Goal: Transaction & Acquisition: Purchase product/service

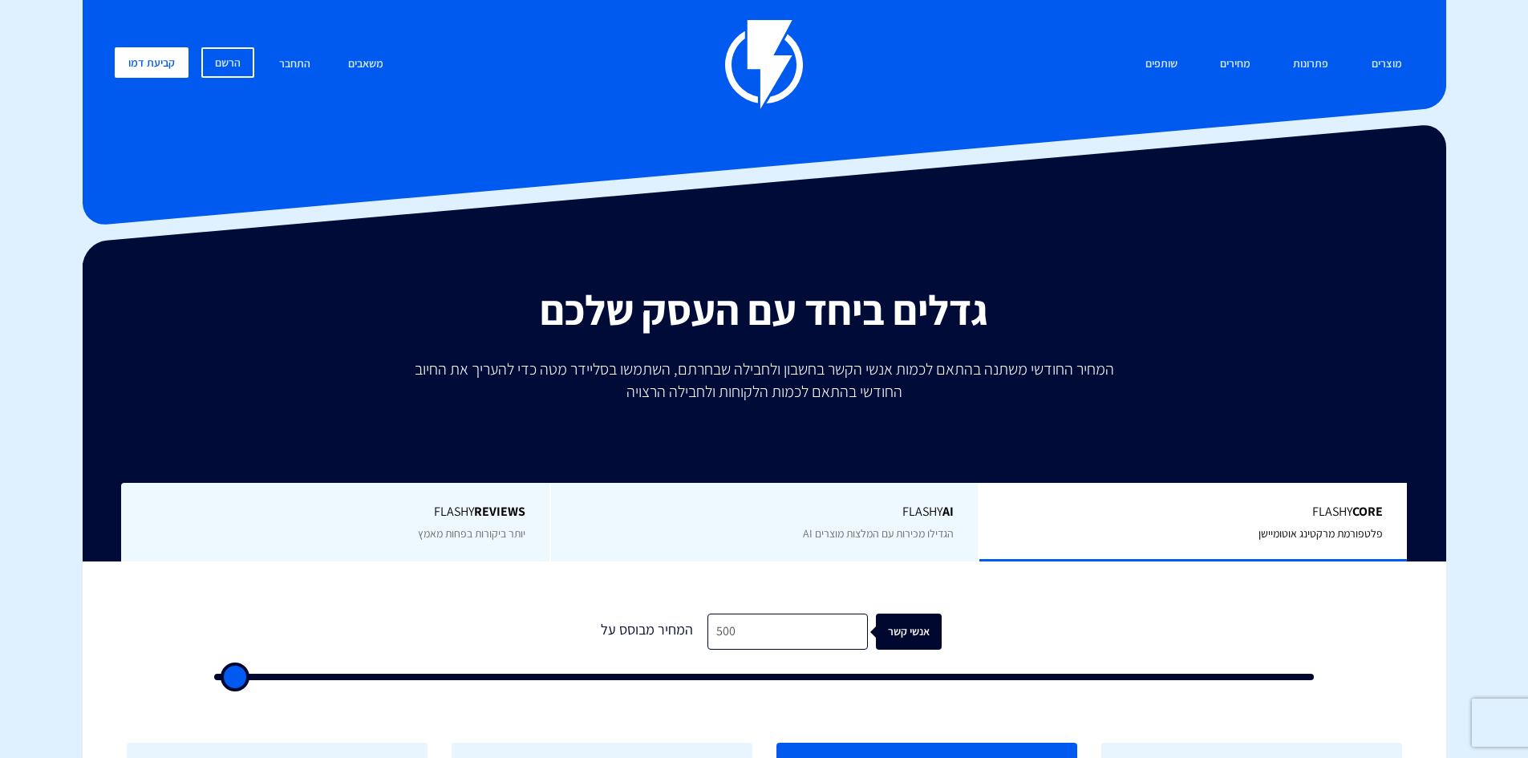
scroll to position [267, 0]
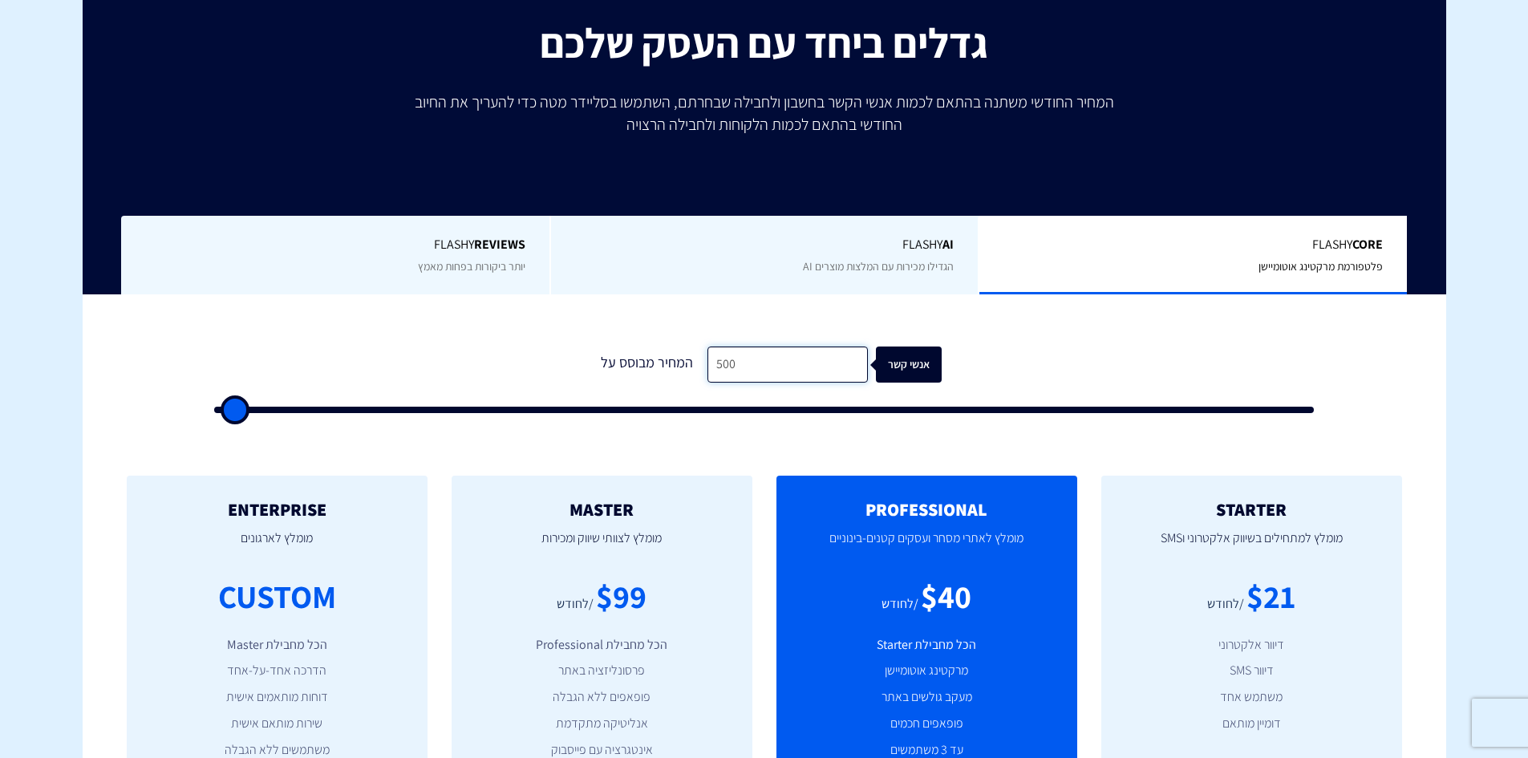
drag, startPoint x: 769, startPoint y: 367, endPoint x: 571, endPoint y: 356, distance: 198.4
click at [615, 361] on div "המחיר מבוסס על 500 אנשי קשר" at bounding box center [764, 364] width 354 height 36
type input "2"
type input "500"
type input "25"
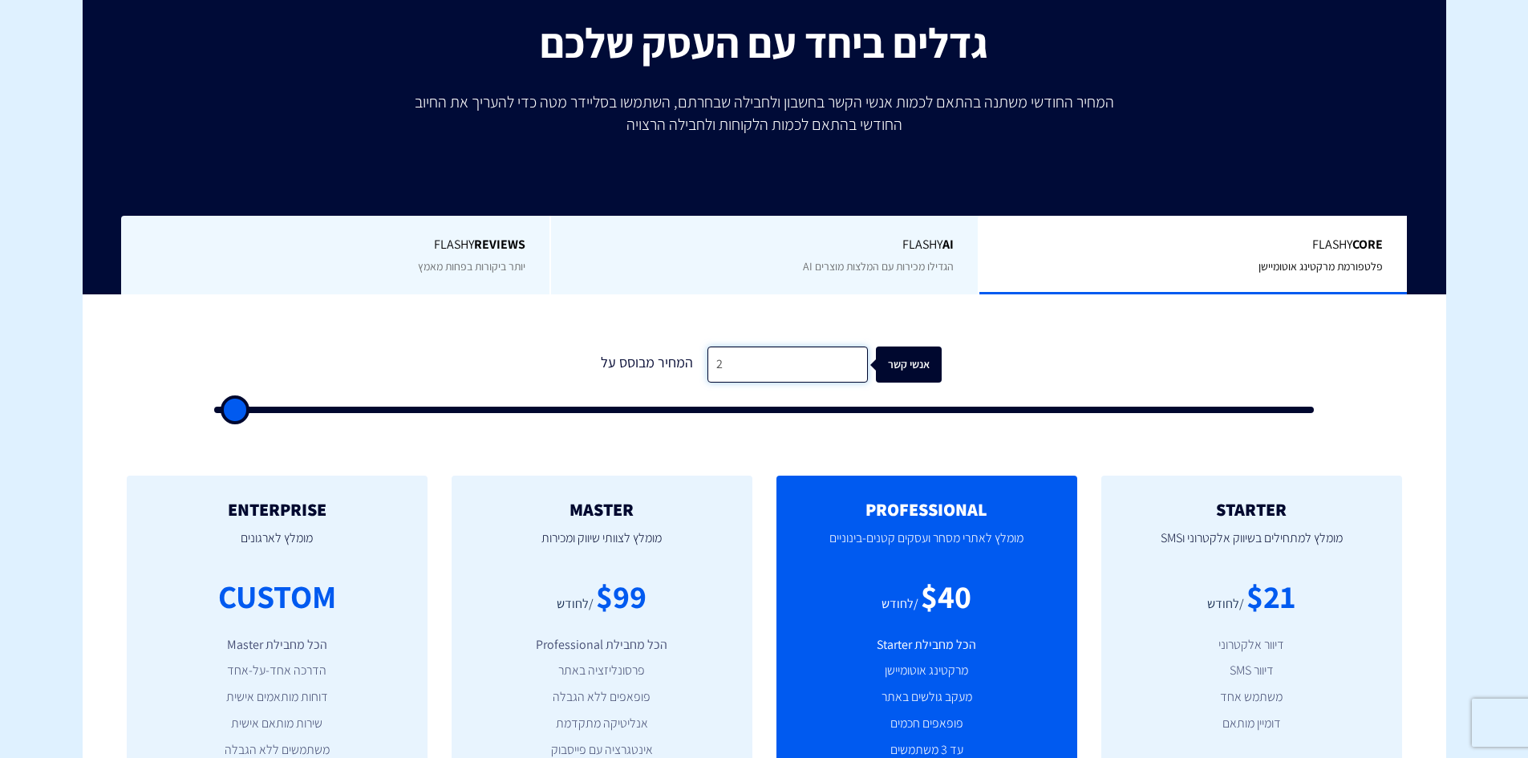
type input "500"
type input "250"
type input "500"
type input "2,500"
type input "2500"
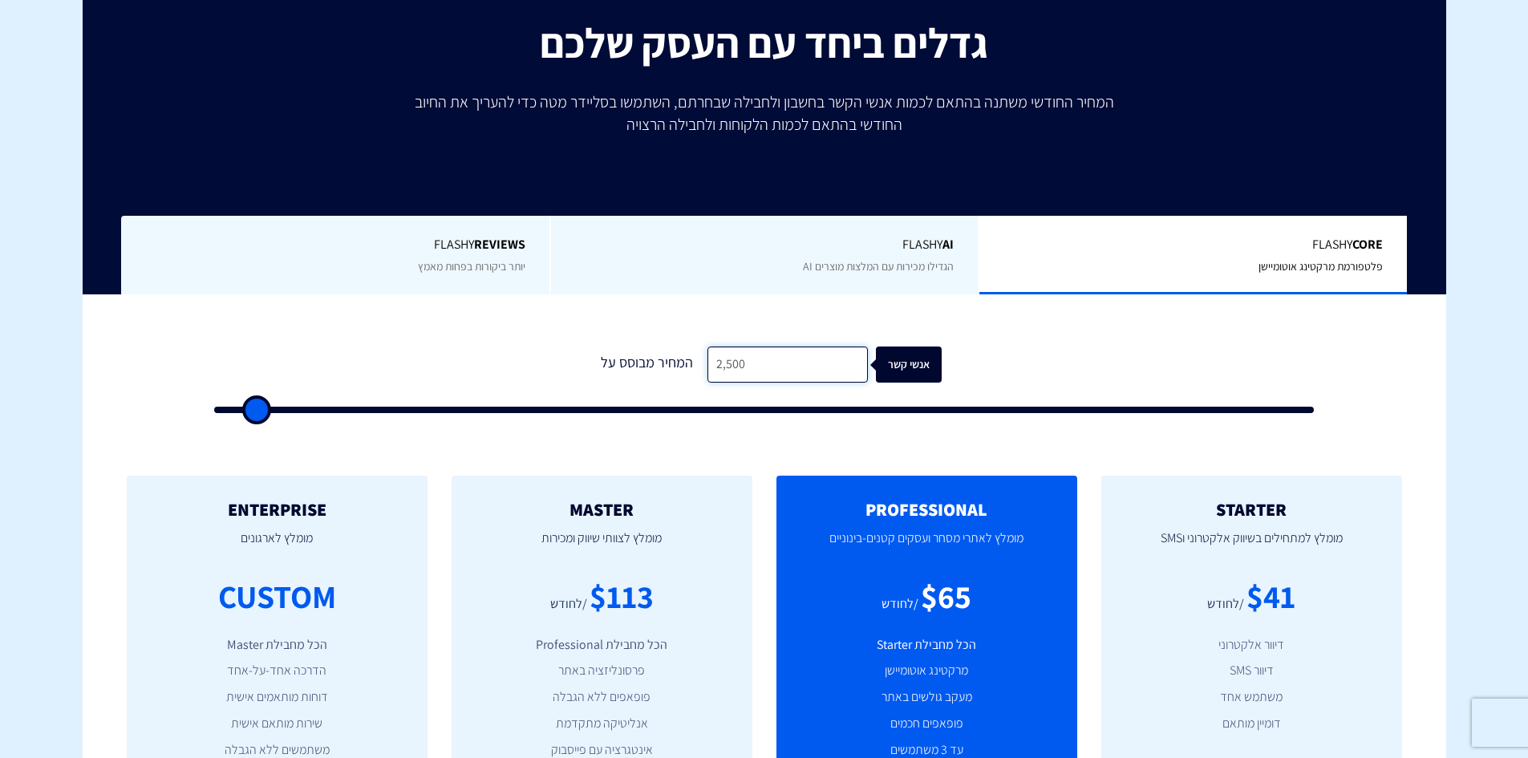
scroll to position [535, 0]
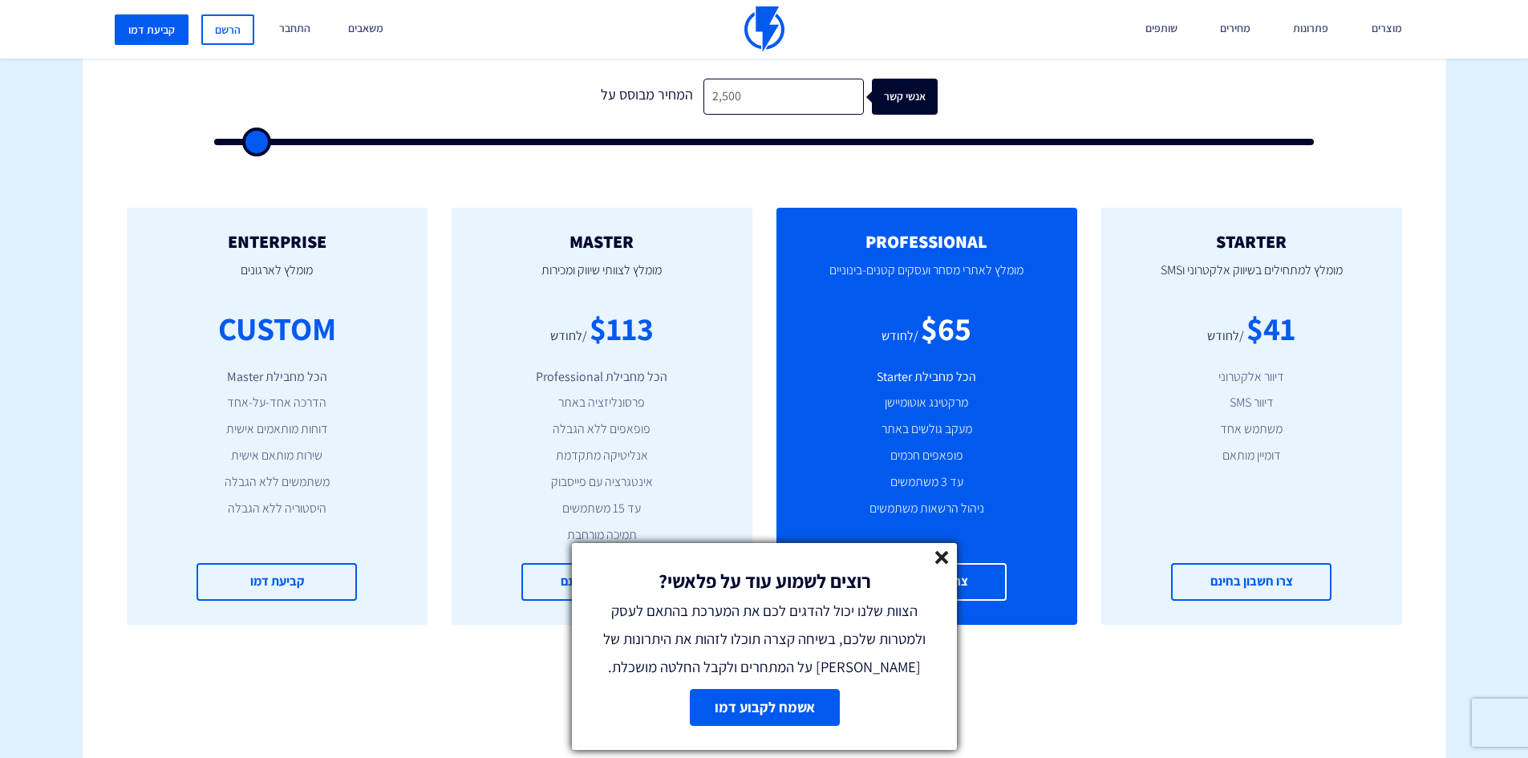
click at [940, 554] on line at bounding box center [941, 557] width 11 height 11
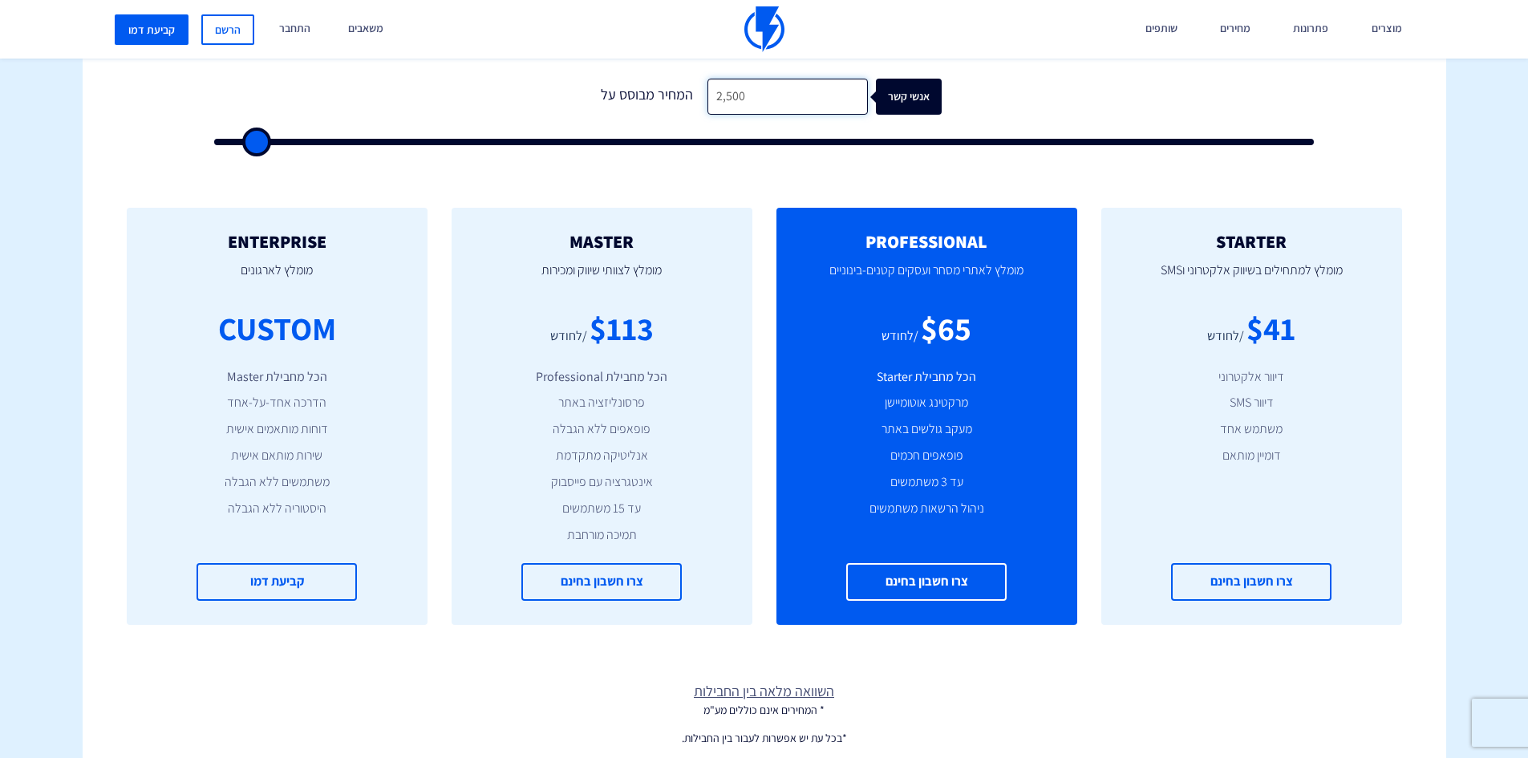
drag, startPoint x: 774, startPoint y: 96, endPoint x: 553, endPoint y: 94, distance: 221.4
click at [553, 94] on form "0 המחיר מבוסס על 2,500 אנשי קשר" at bounding box center [764, 112] width 1100 height 67
type input "1"
type input "500"
type input "18"
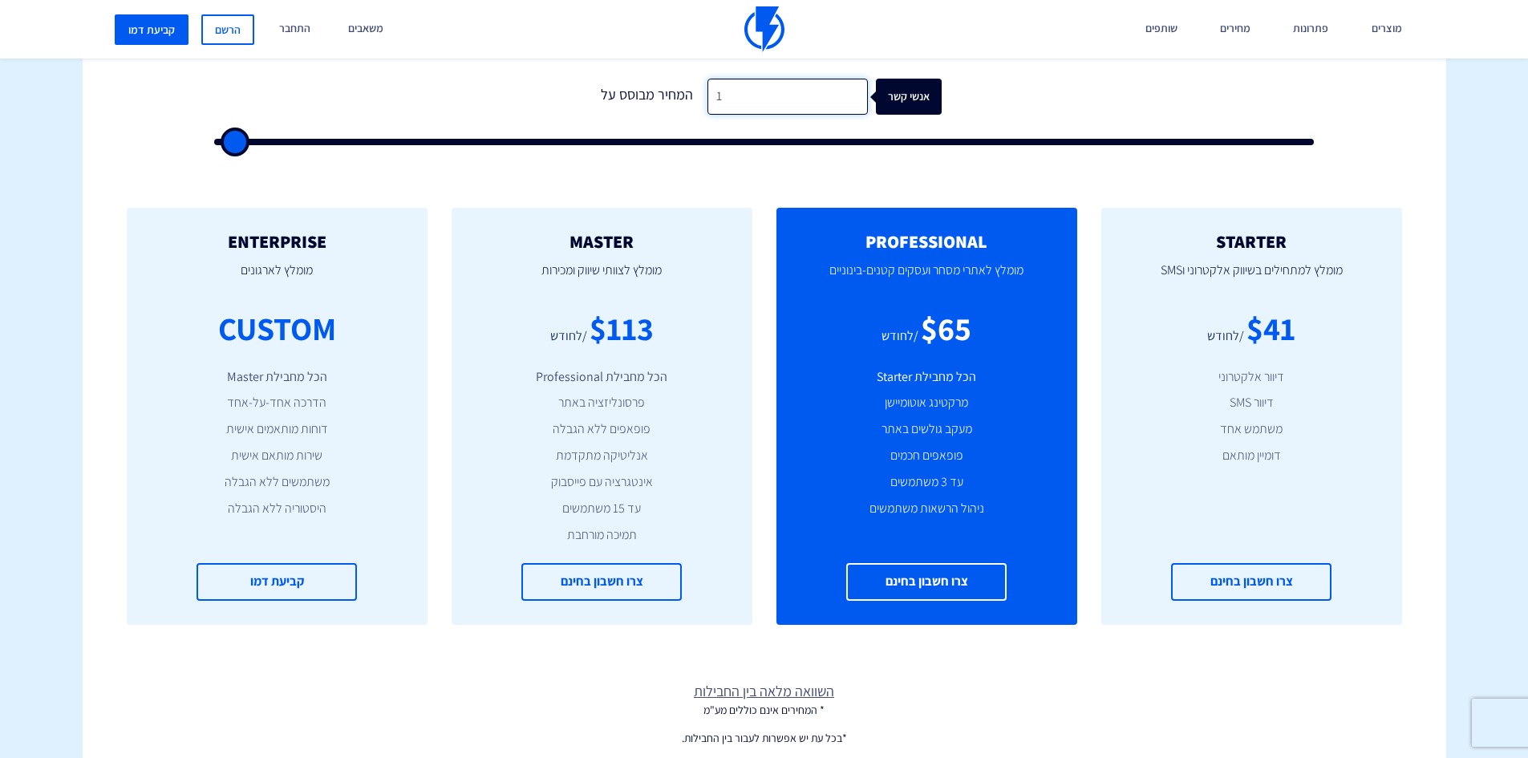
type input "500"
type input "180"
type input "500"
type input "1,800"
type input "2000"
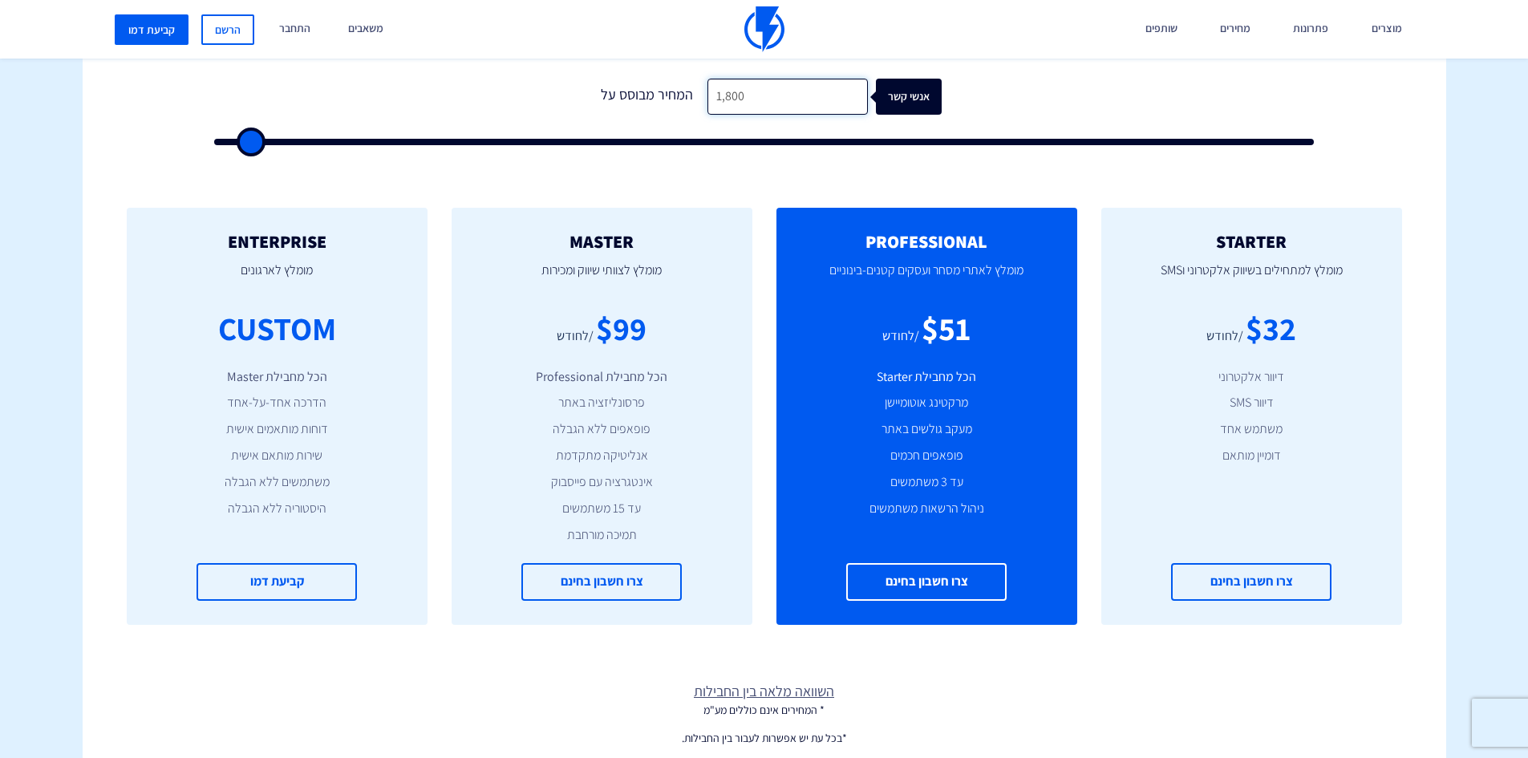
drag, startPoint x: 773, startPoint y: 93, endPoint x: 636, endPoint y: 93, distance: 137.1
click at [636, 93] on div "המחיר מבוסס על 1,800 אנשי קשר" at bounding box center [764, 97] width 354 height 36
type input "2"
type input "500"
type input "20"
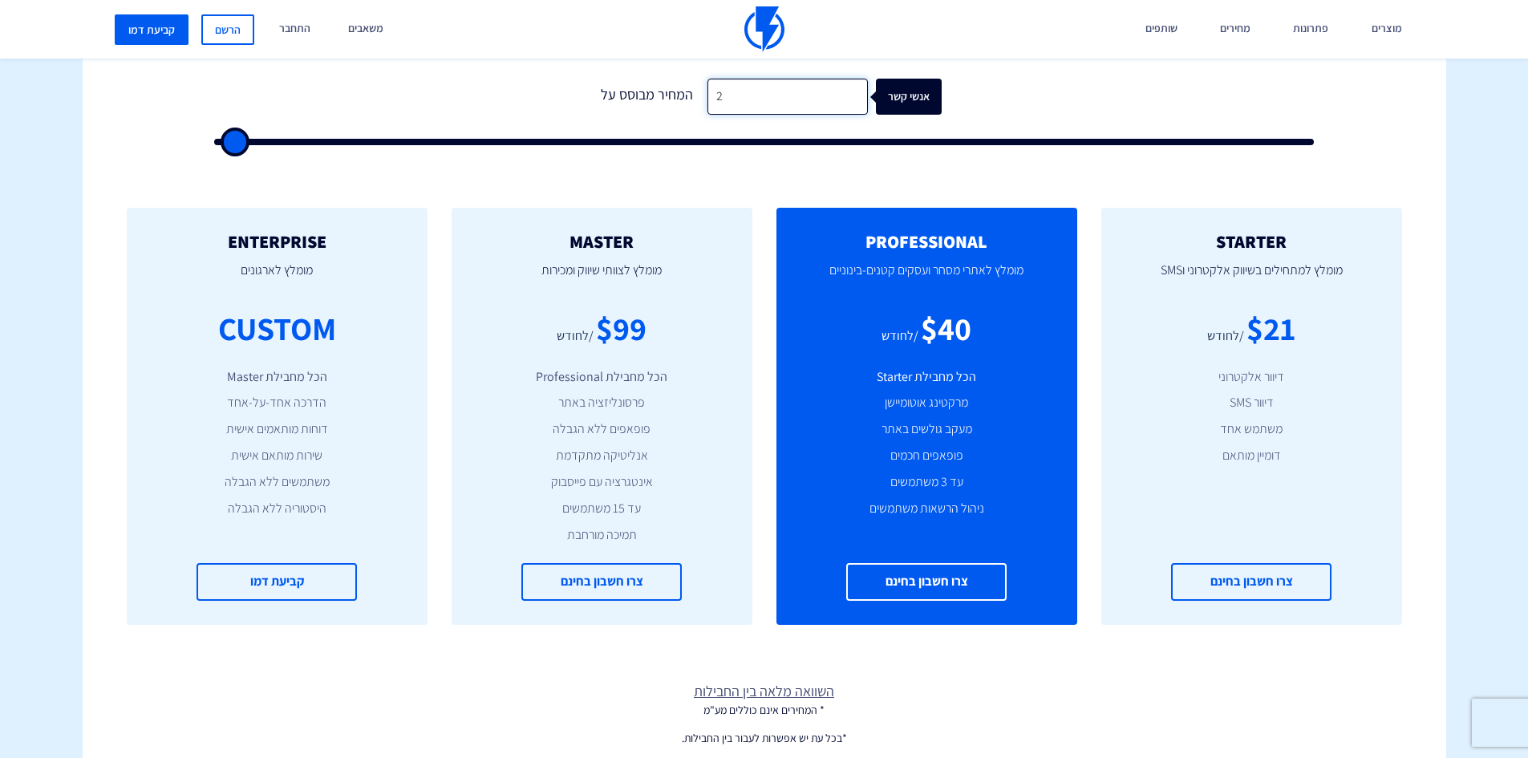
type input "500"
type input "205"
type input "500"
type input "2,050"
type input "2000"
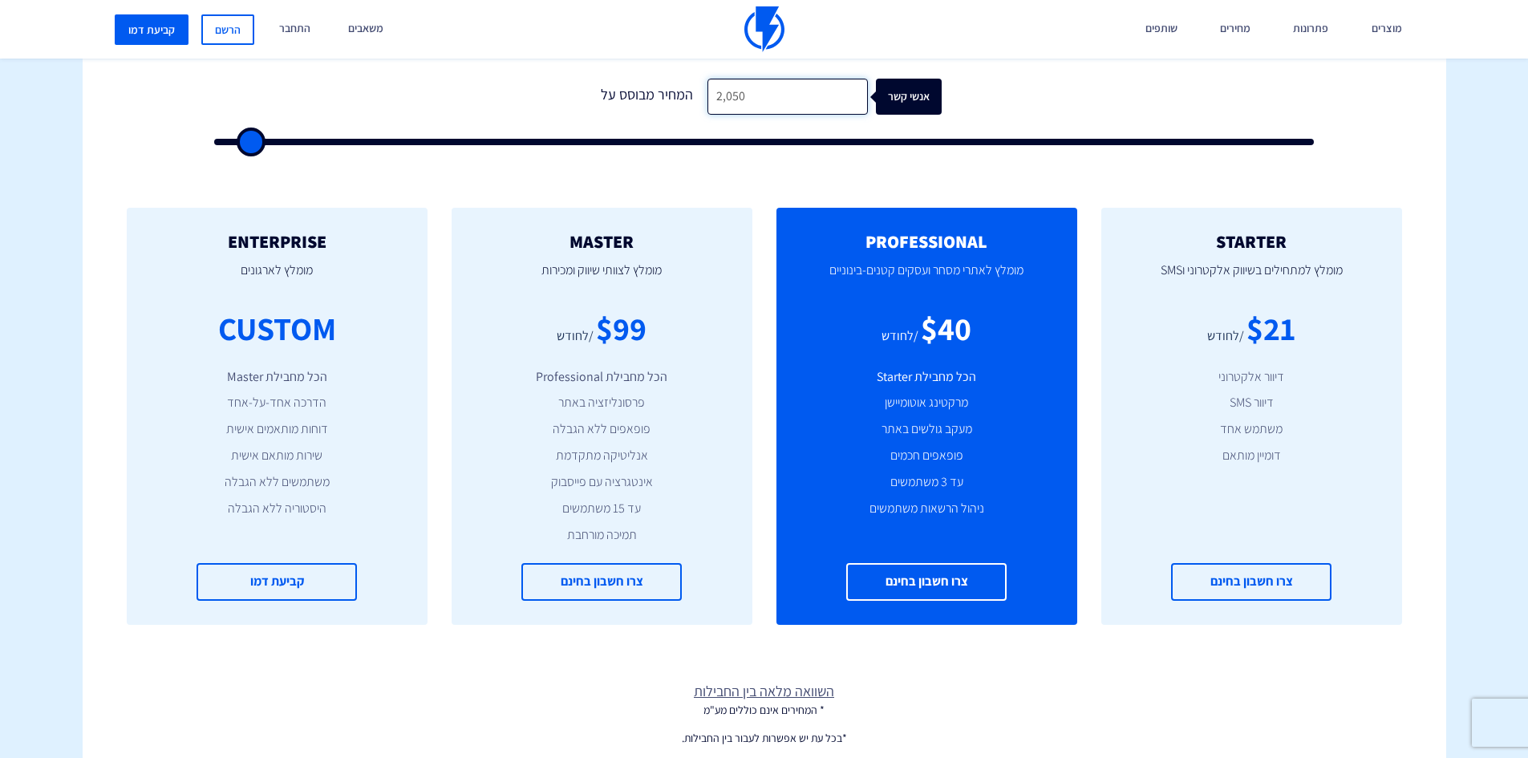
type input "20,500"
type input "20500"
drag, startPoint x: 769, startPoint y: 102, endPoint x: 645, endPoint y: 94, distance: 124.6
click at [645, 94] on div "המחיר מבוסס על 20,500 אנשי קשר" at bounding box center [764, 97] width 354 height 36
type input "4"
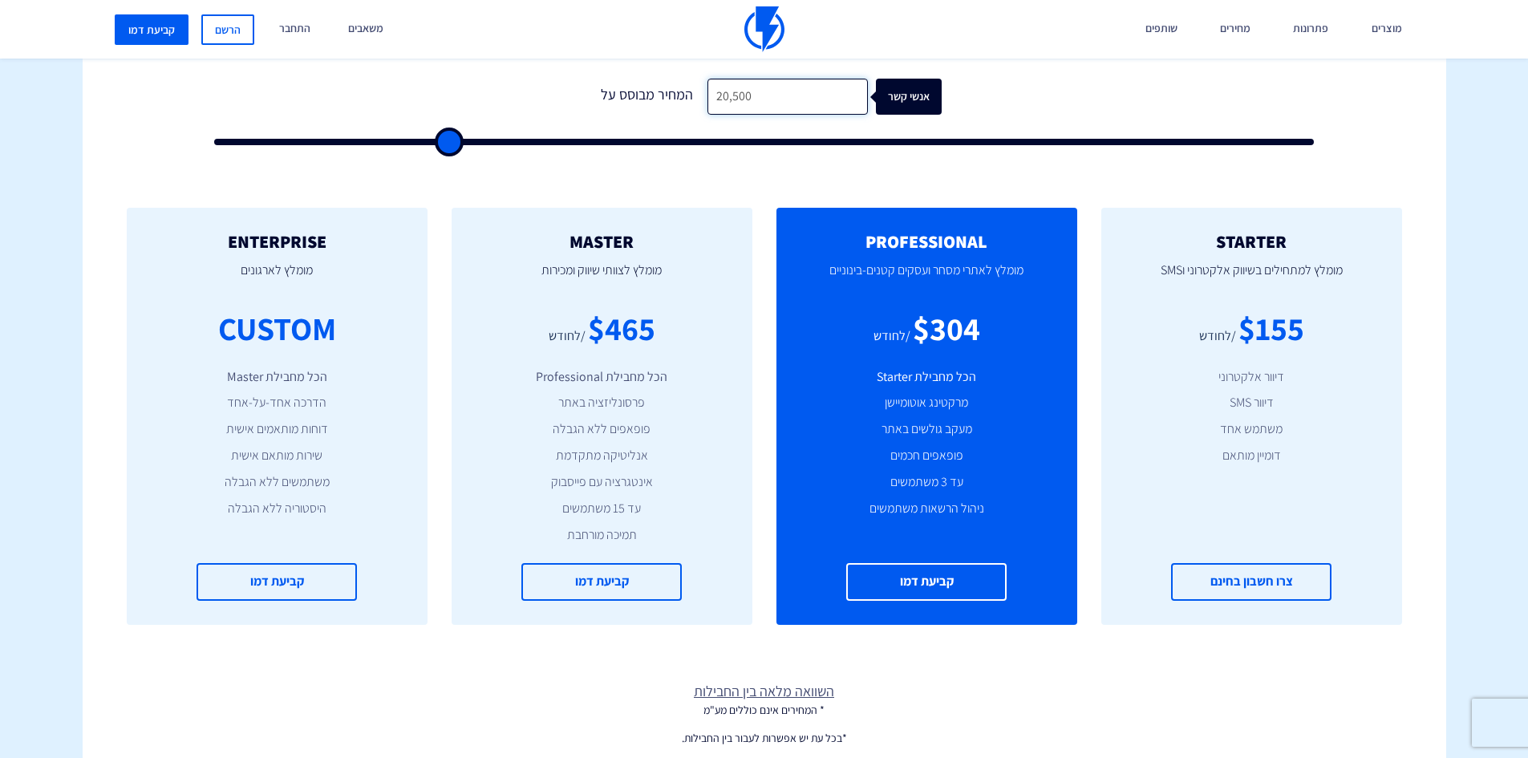
type input "500"
type input "40"
type input "500"
type input "400"
type input "500"
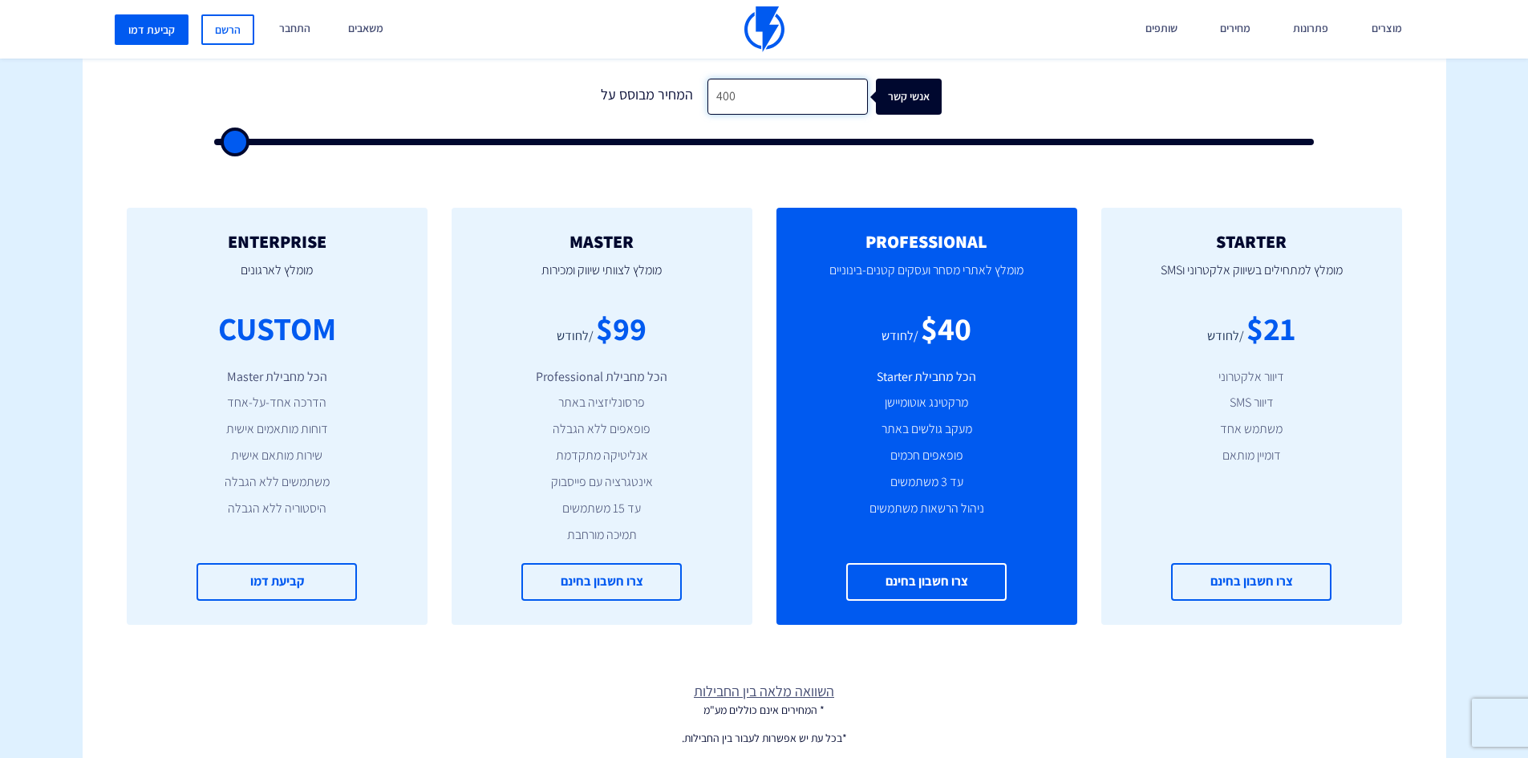
type input "4,000"
type input "4000"
type input "40,000"
type input "40000"
type input "40,000"
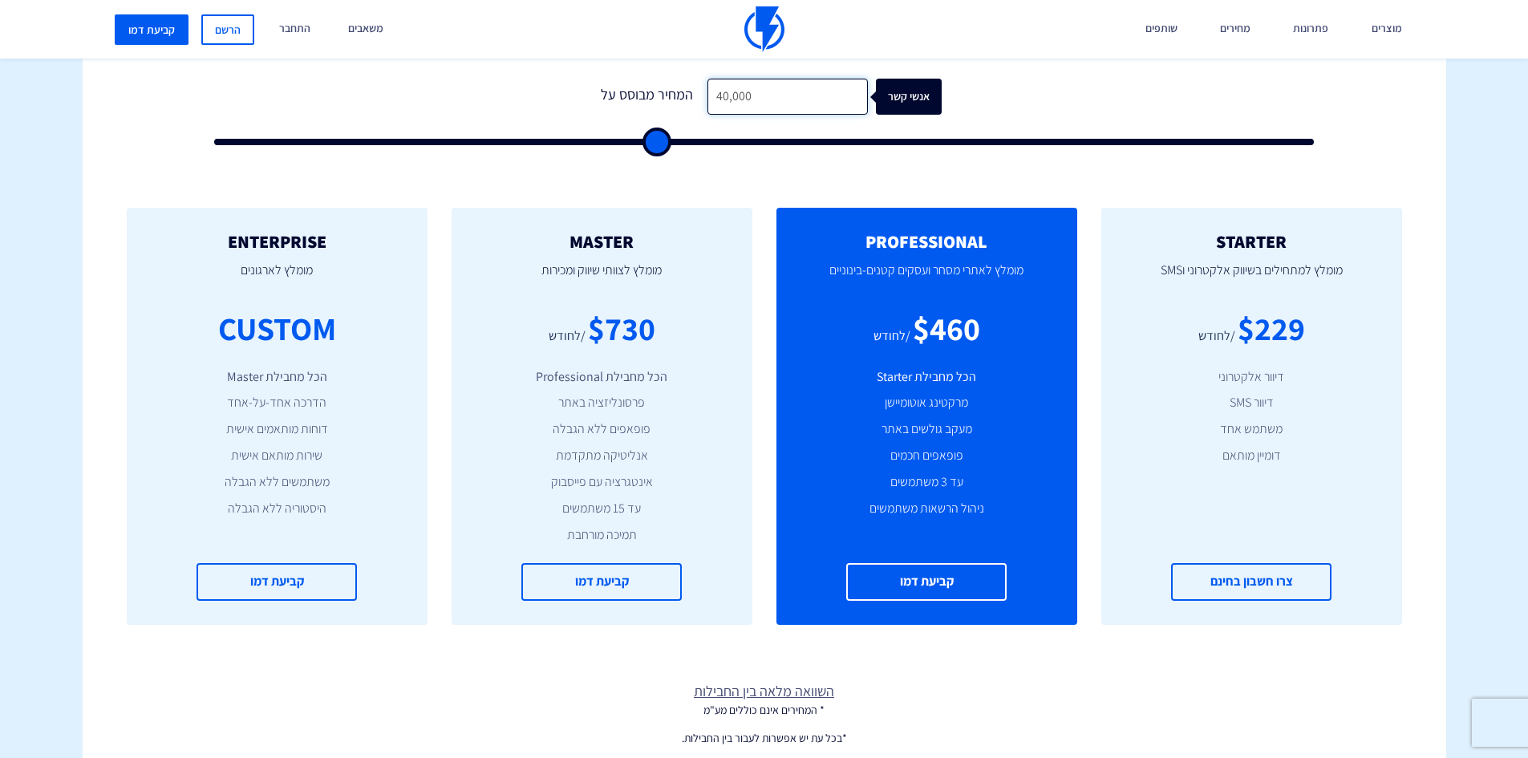
scroll to position [0, 0]
